Goal: Find specific page/section: Find specific page/section

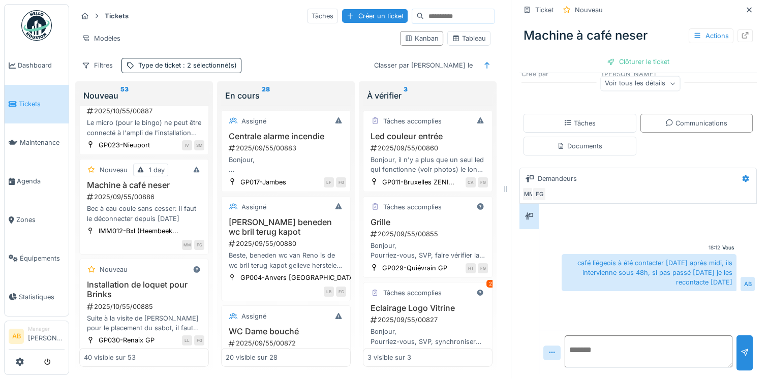
scroll to position [61, 0]
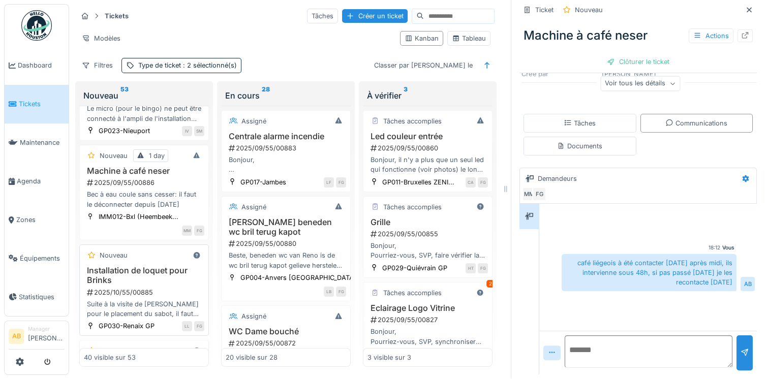
click at [153, 299] on div "Suite à la visite de [PERSON_NAME] pour le placement du sabot, il faut placer u…" at bounding box center [144, 308] width 120 height 19
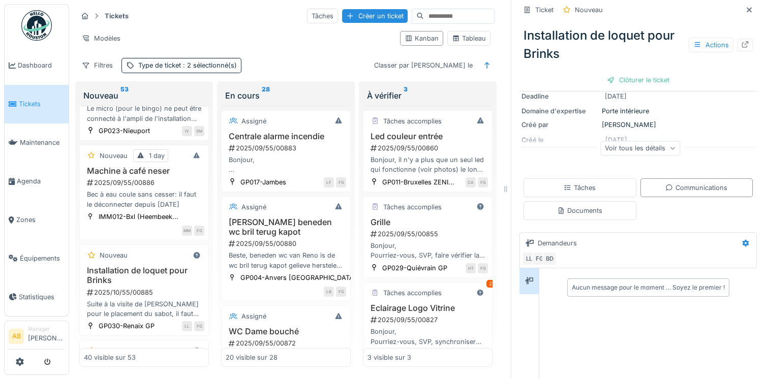
scroll to position [107, 0]
click at [593, 202] on div "Documents" at bounding box center [580, 211] width 113 height 19
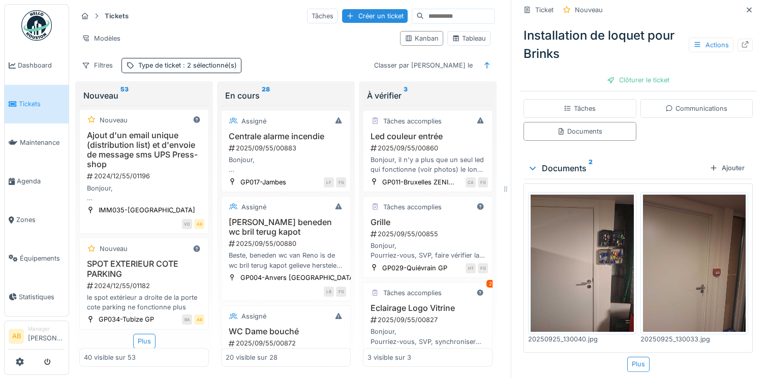
scroll to position [3723, 0]
click at [141, 334] on div "Plus" at bounding box center [144, 341] width 22 height 15
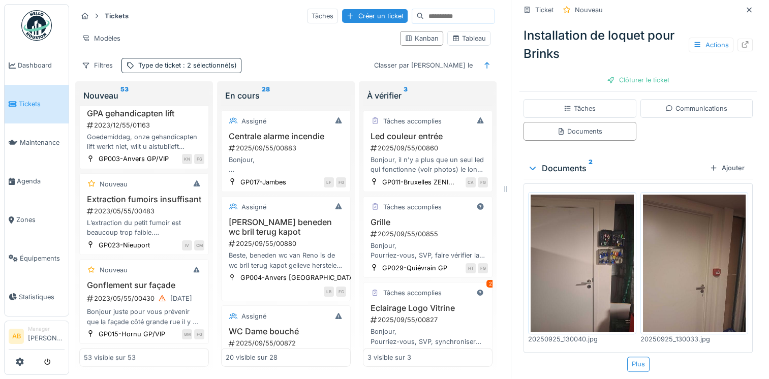
scroll to position [4973, 0]
click at [26, 33] on img at bounding box center [36, 25] width 31 height 31
